Goal: Task Accomplishment & Management: Manage account settings

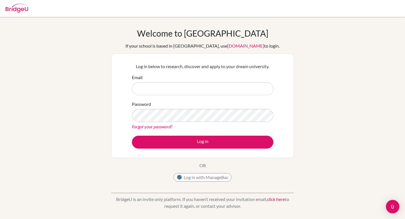
type input "[PERSON_NAME][EMAIL_ADDRESS][PERSON_NAME][DOMAIN_NAME]"
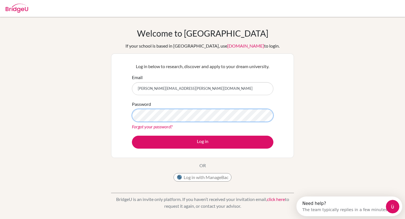
click at [132, 136] on button "Log in" at bounding box center [203, 142] width 142 height 13
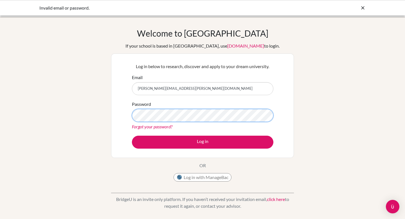
click at [132, 136] on button "Log in" at bounding box center [203, 142] width 142 height 13
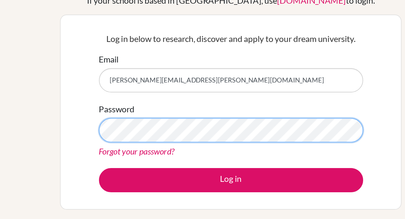
click at [132, 136] on button "Log in" at bounding box center [203, 142] width 142 height 13
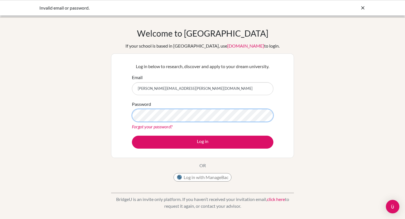
click at [132, 136] on button "Log in" at bounding box center [203, 142] width 142 height 13
click at [215, 172] on div "Welcome to [GEOGRAPHIC_DATA] If your school is based in [GEOGRAPHIC_DATA], use …" at bounding box center [202, 106] width 183 height 156
click at [215, 178] on button "Log in with ManageBac" at bounding box center [203, 177] width 58 height 8
